Goal: Information Seeking & Learning: Obtain resource

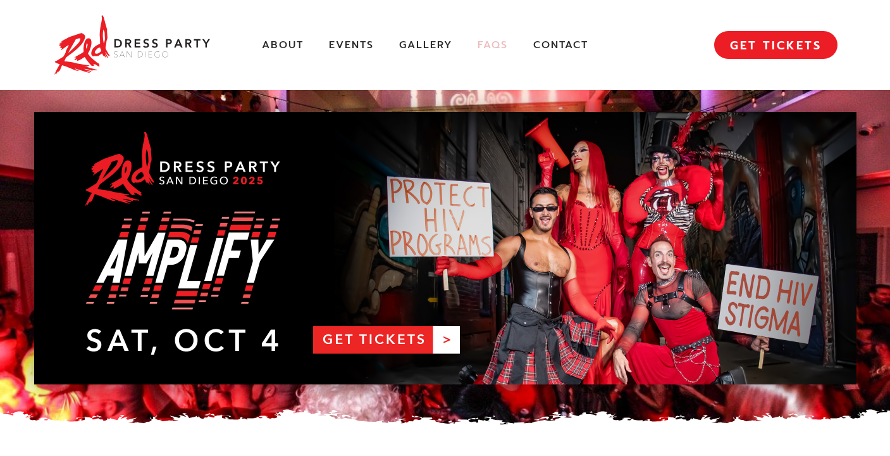
click at [497, 46] on link "FAQs" at bounding box center [493, 45] width 30 height 13
click at [493, 48] on link "FAQs" at bounding box center [493, 45] width 30 height 13
click at [294, 44] on link "About" at bounding box center [283, 45] width 42 height 13
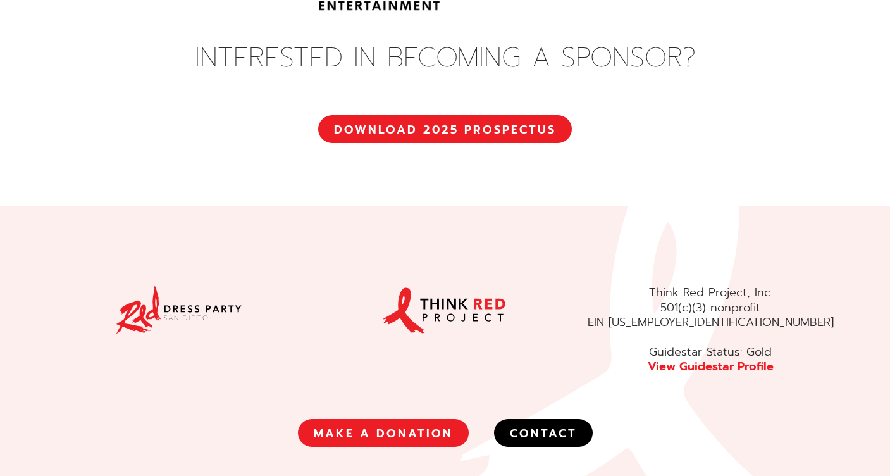
scroll to position [4814, 0]
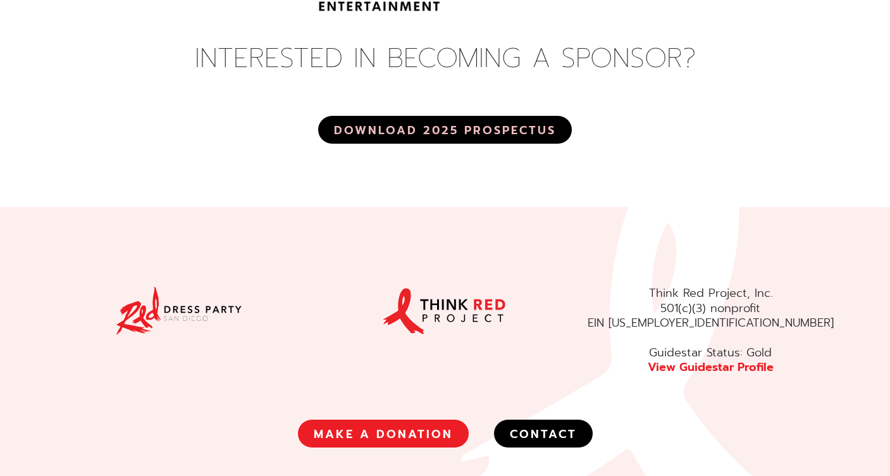
click at [462, 116] on link "DOWNLOAD 2025 PROSPECTUS" at bounding box center [445, 130] width 254 height 28
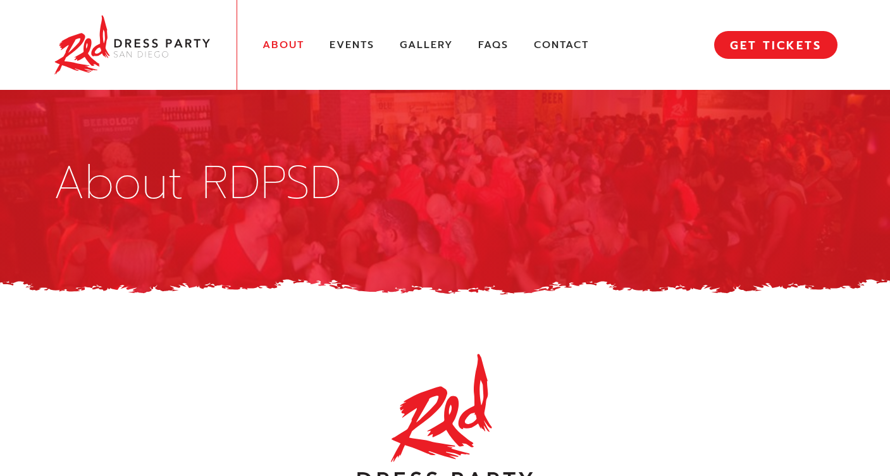
scroll to position [0, 0]
click at [151, 46] on img at bounding box center [132, 45] width 158 height 65
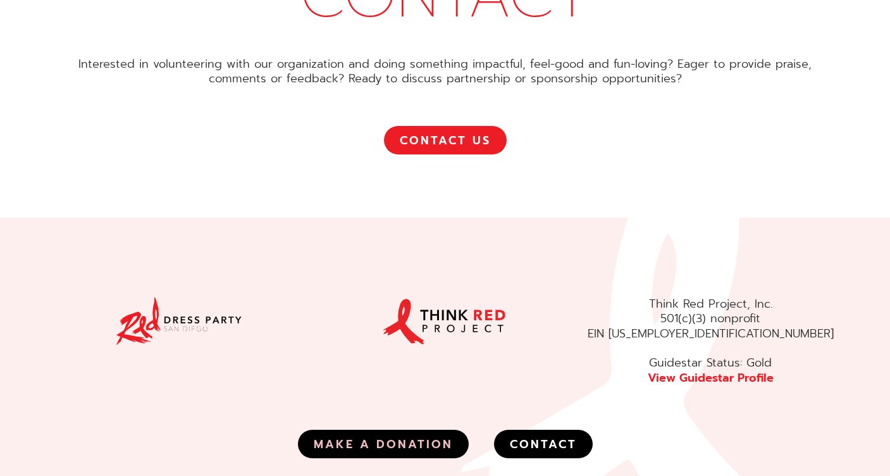
scroll to position [7128, 0]
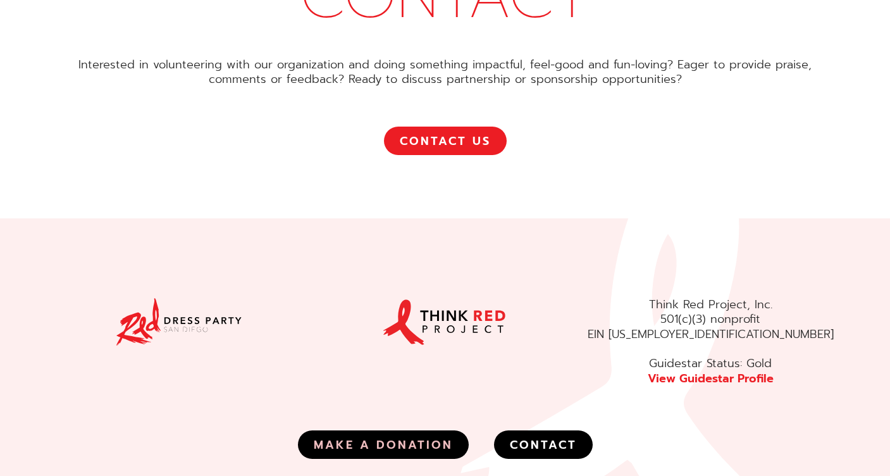
click at [389, 430] on link "MAKE A DONATION" at bounding box center [383, 444] width 171 height 28
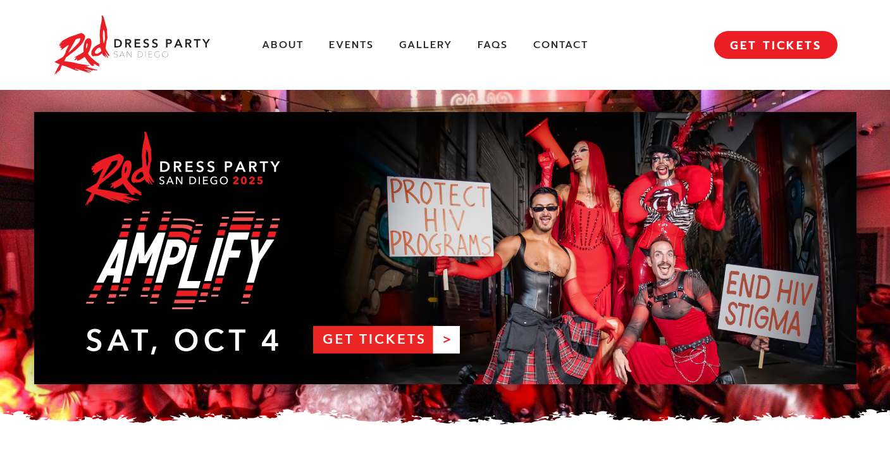
scroll to position [0, 0]
